Goal: Find specific page/section: Find specific page/section

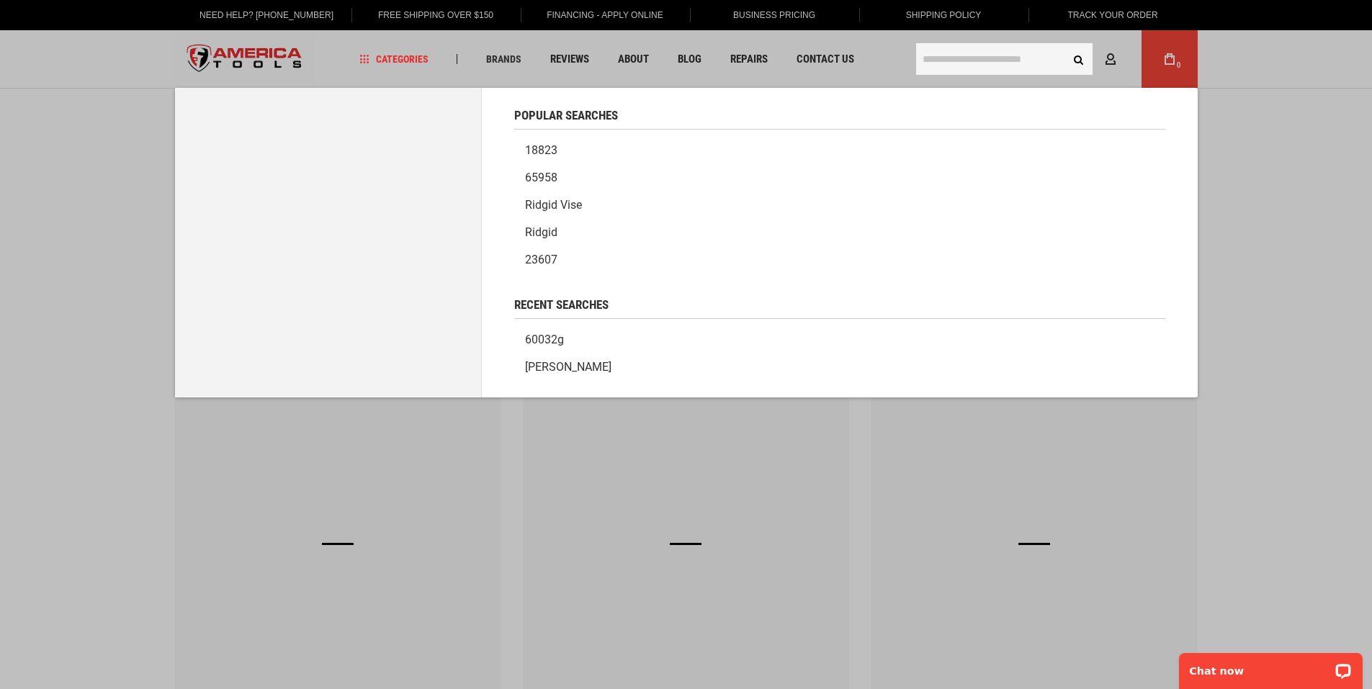
click at [961, 55] on input "text" at bounding box center [1004, 59] width 176 height 32
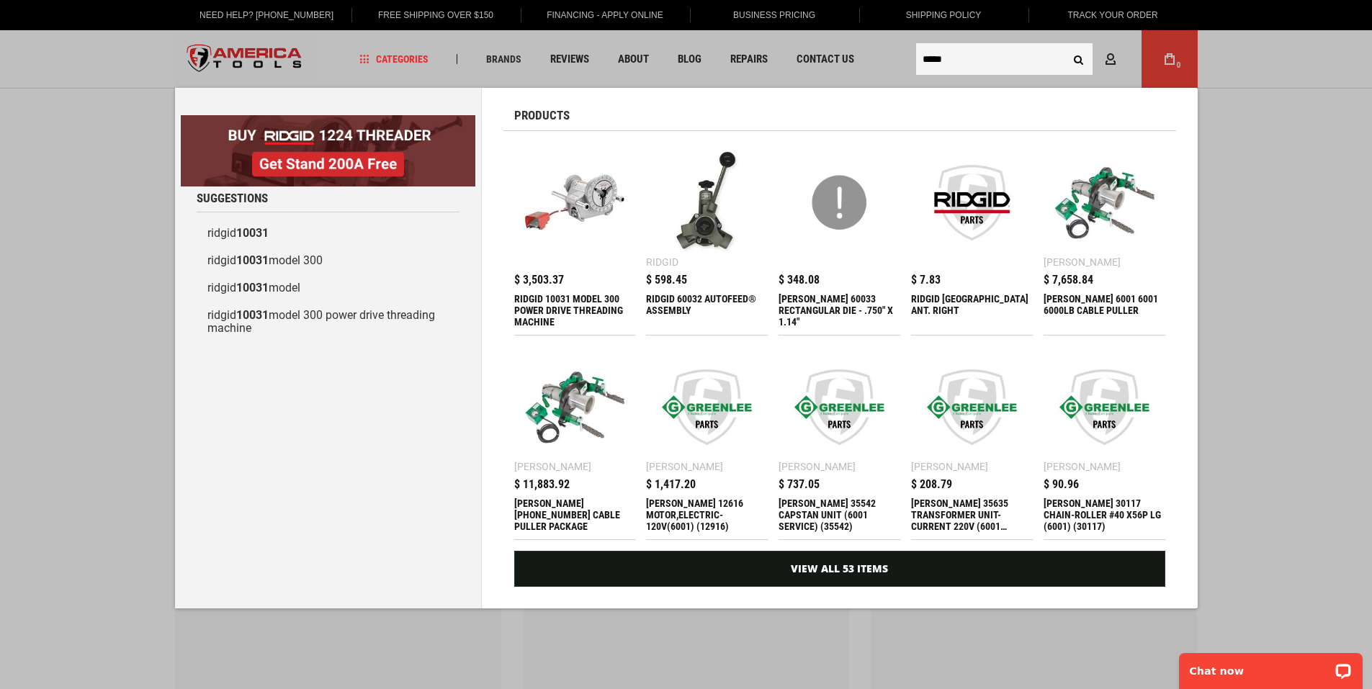
type input "*****"
click at [1065, 45] on button "Search" at bounding box center [1078, 58] width 27 height 27
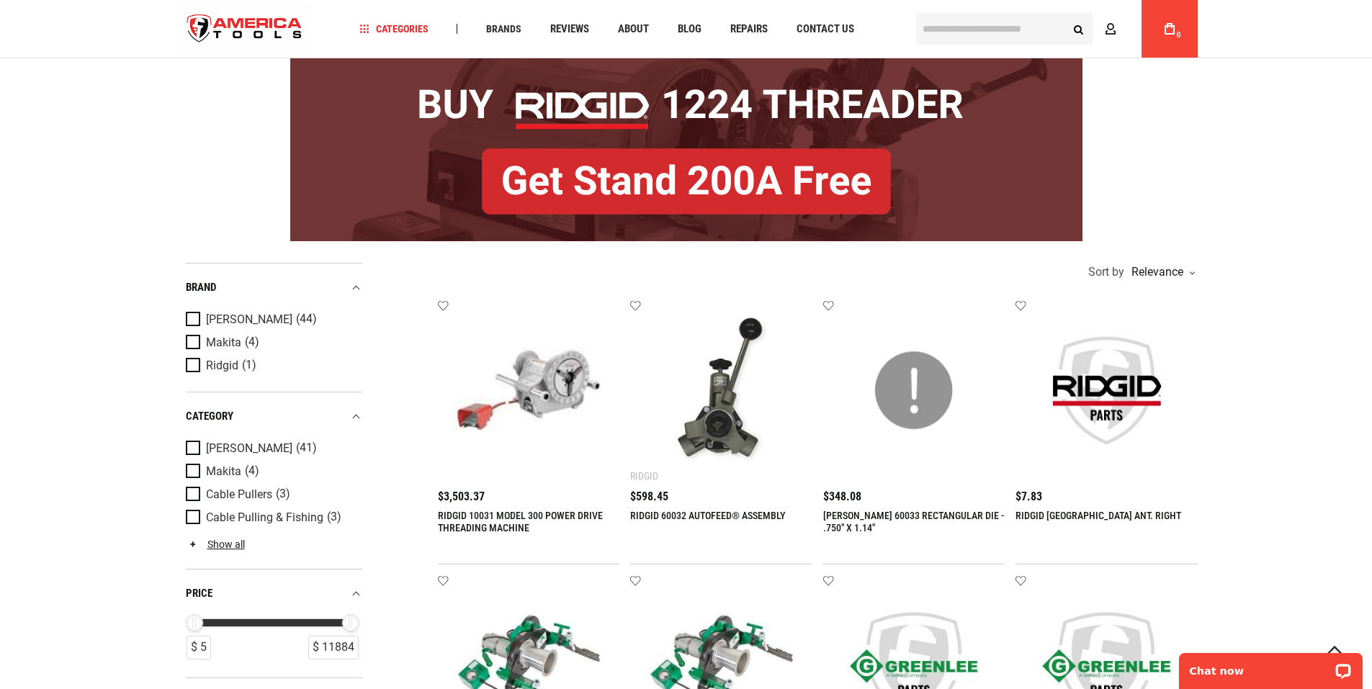
scroll to position [144, 0]
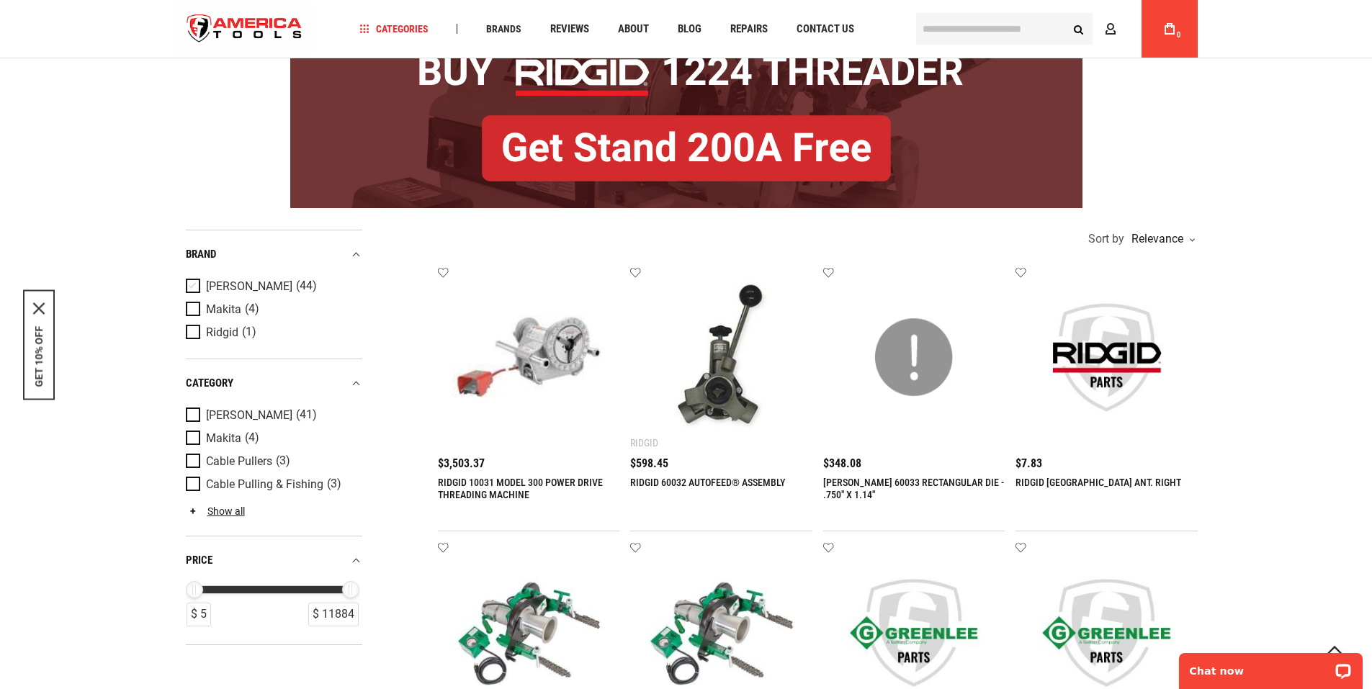
click at [189, 282] on span "Product Filters" at bounding box center [196, 287] width 20 height 16
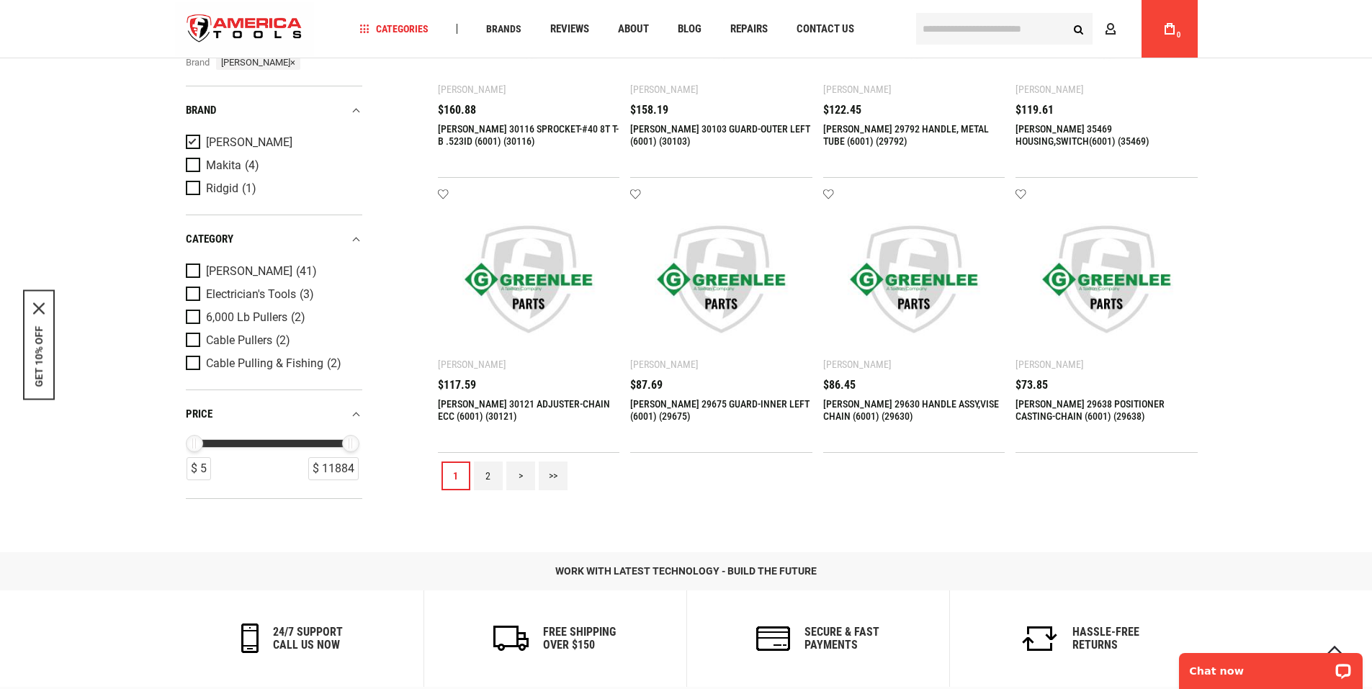
scroll to position [1608, 0]
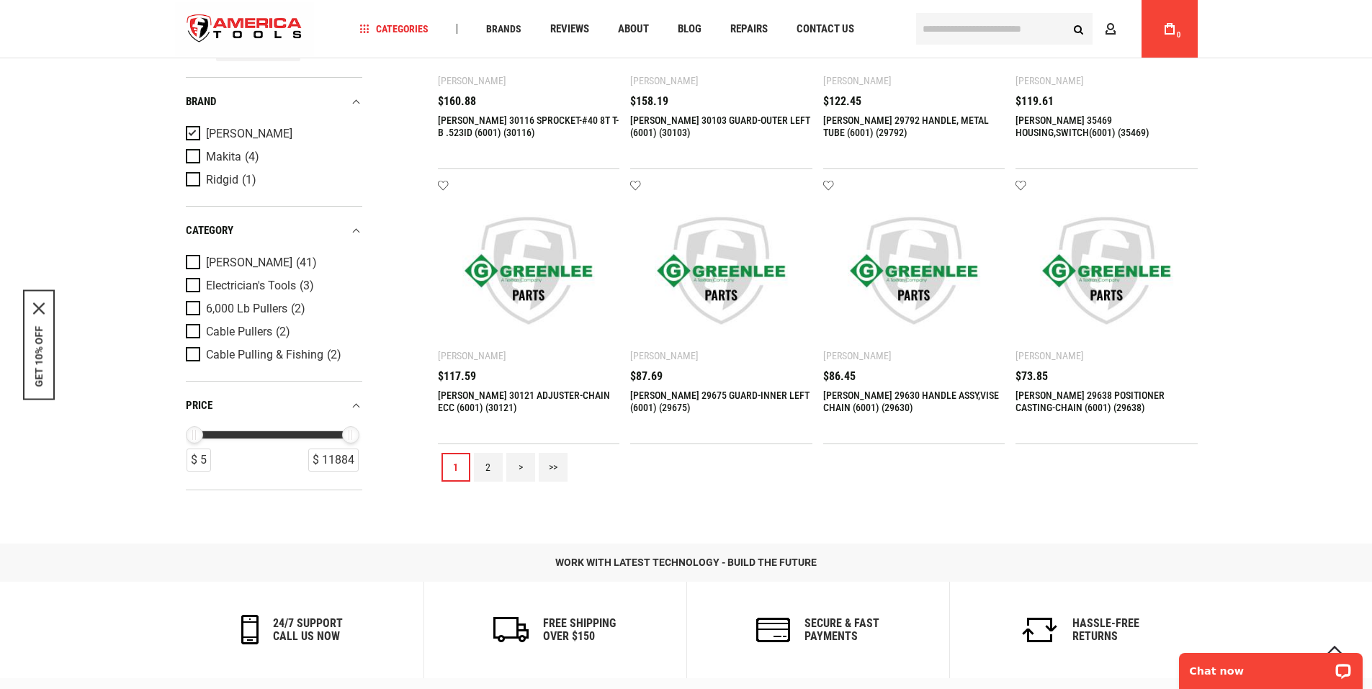
click at [488, 467] on link "2" at bounding box center [488, 467] width 29 height 29
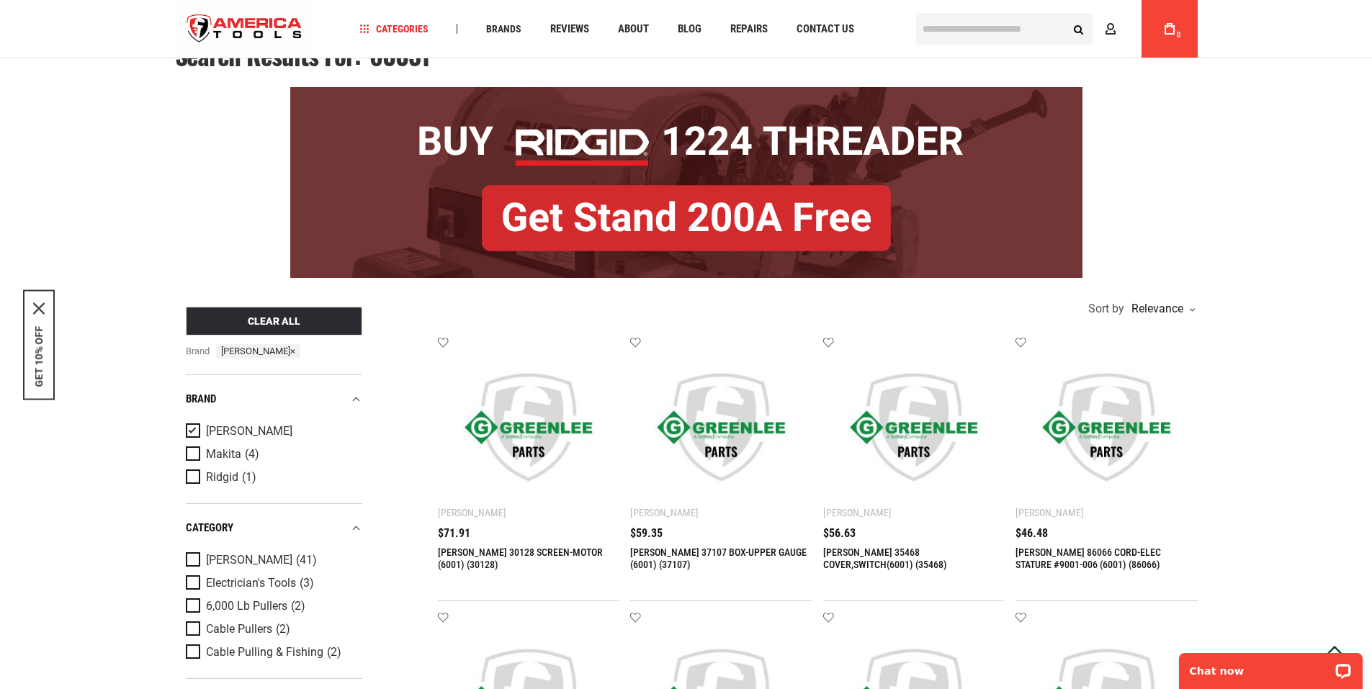
scroll to position [0, 0]
